Goal: Information Seeking & Learning: Learn about a topic

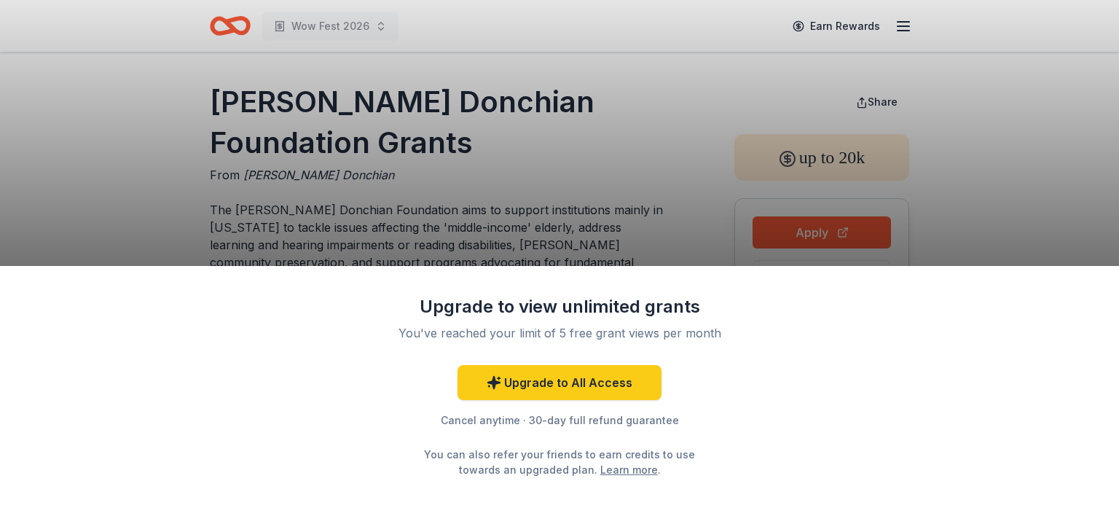
click at [702, 209] on div "Upgrade to view unlimited grants You've reached your limit of 5 free grant view…" at bounding box center [559, 266] width 1119 height 532
click at [650, 240] on div "Upgrade to view unlimited grants You've reached your limit of 5 free grant view…" at bounding box center [559, 266] width 1119 height 532
click at [653, 233] on div "Upgrade to view unlimited grants You've reached your limit of 5 free grant view…" at bounding box center [559, 266] width 1119 height 532
drag, startPoint x: 1063, startPoint y: 146, endPoint x: 1017, endPoint y: 138, distance: 46.5
click at [1061, 144] on div "Upgrade to view unlimited grants You've reached your limit of 5 free grant view…" at bounding box center [559, 266] width 1119 height 532
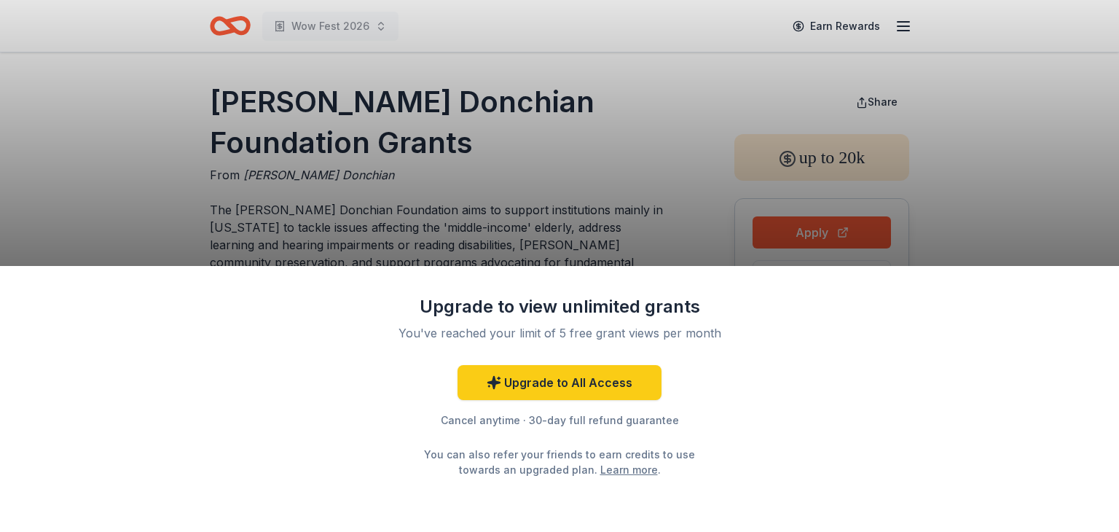
drag, startPoint x: 447, startPoint y: 132, endPoint x: 479, endPoint y: 146, distance: 34.2
click at [458, 135] on div "Upgrade to view unlimited grants You've reached your limit of 5 free grant view…" at bounding box center [559, 266] width 1119 height 532
drag, startPoint x: 472, startPoint y: 144, endPoint x: 218, endPoint y: 108, distance: 256.7
click at [218, 108] on div "Upgrade to view unlimited grants You've reached your limit of 5 free grant view…" at bounding box center [559, 266] width 1119 height 532
